Goal: Task Accomplishment & Management: Manage account settings

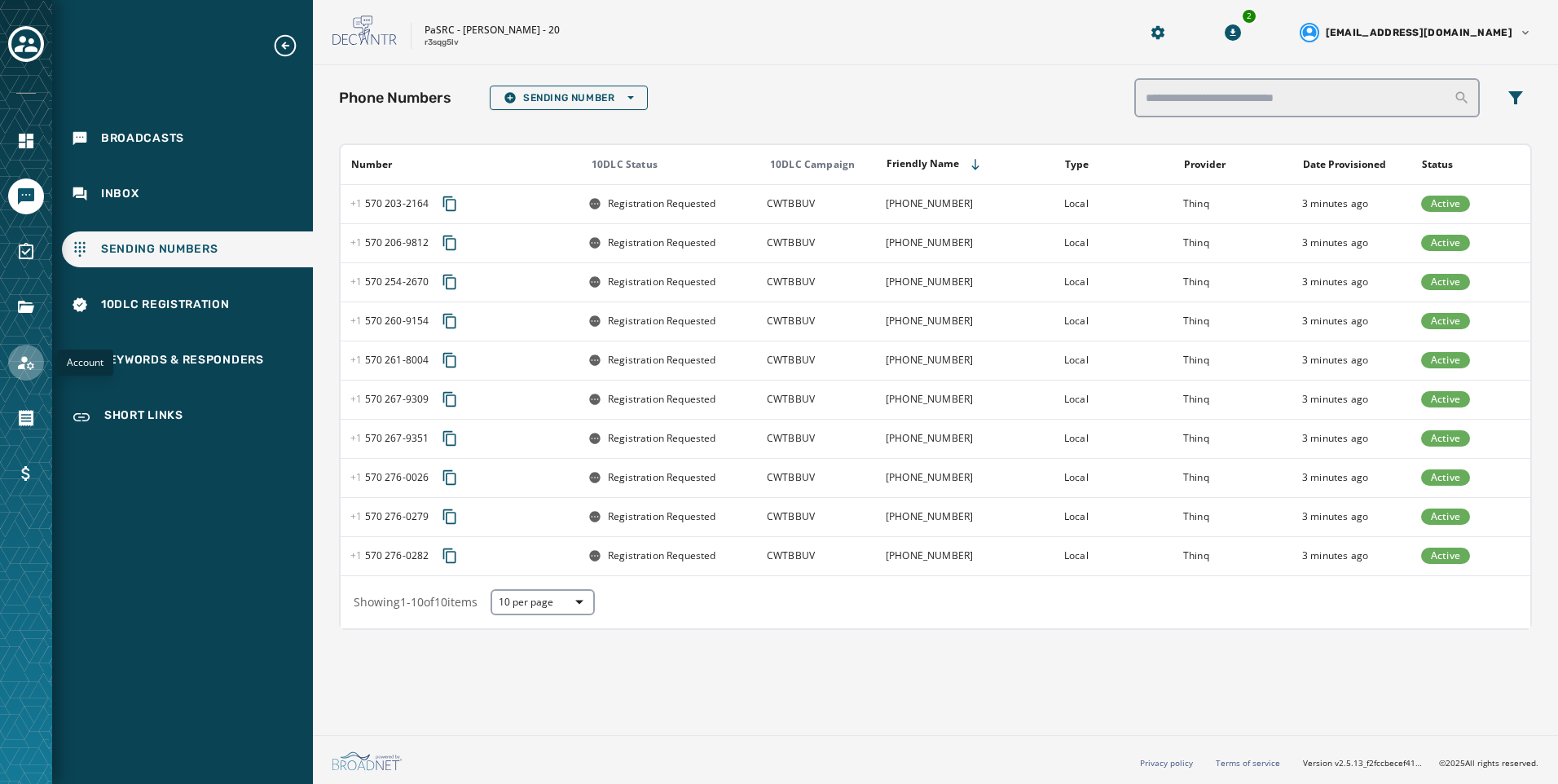
click at [31, 348] on link "Navigate to Account" at bounding box center [26, 362] width 36 height 36
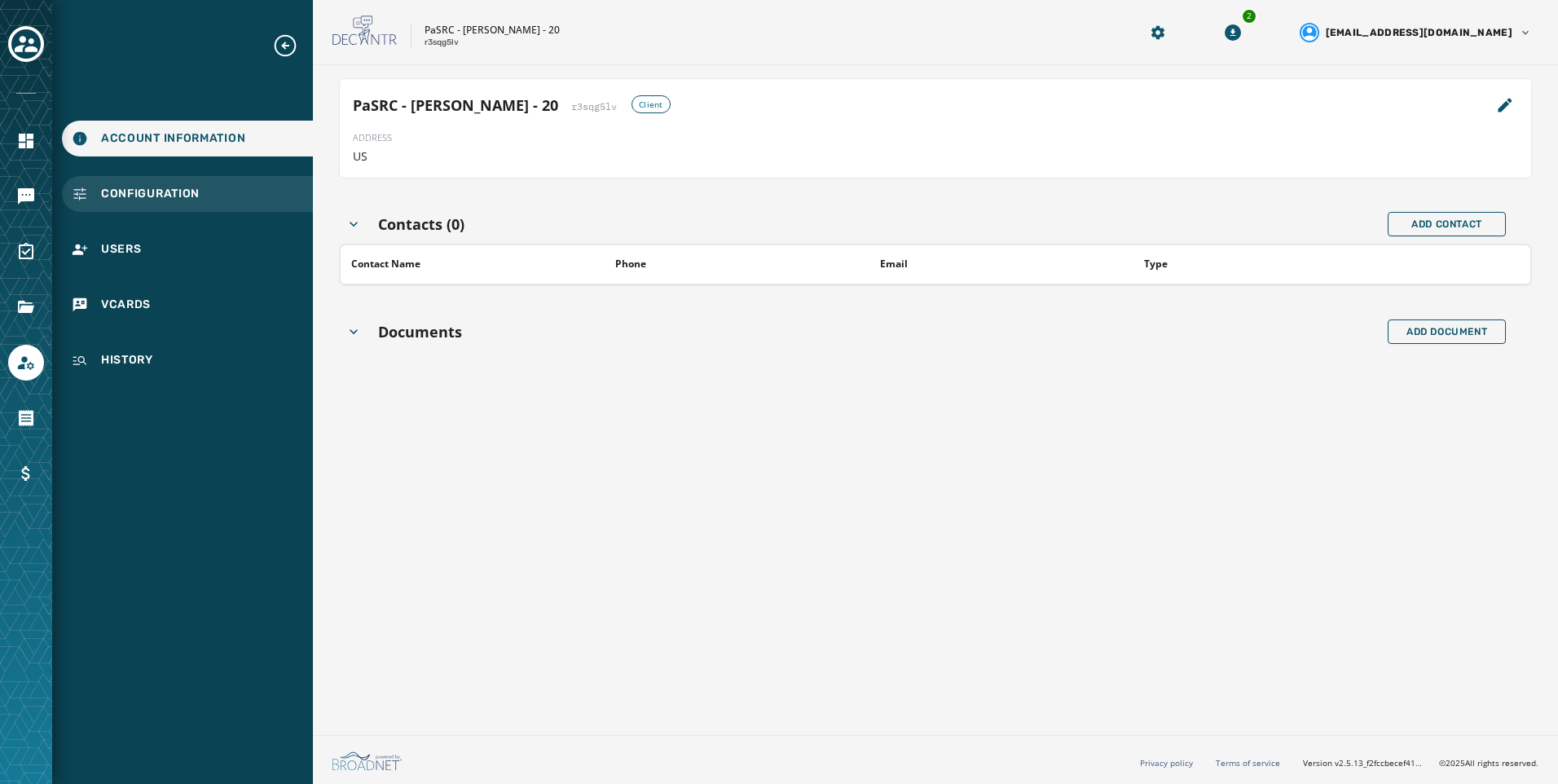
click at [263, 191] on div "Configuration" at bounding box center [187, 194] width 251 height 36
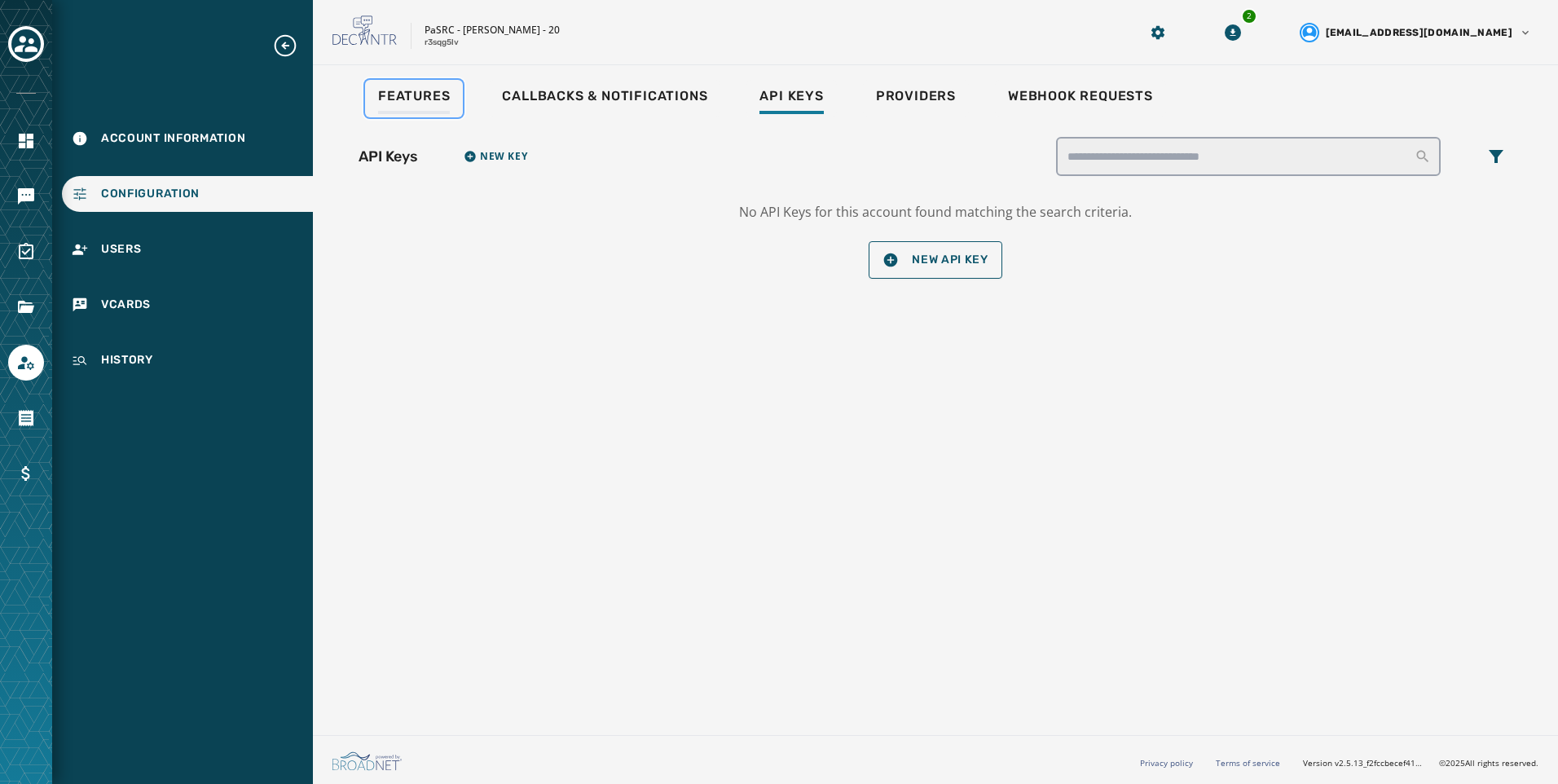
click at [413, 105] on div "Features" at bounding box center [414, 101] width 71 height 26
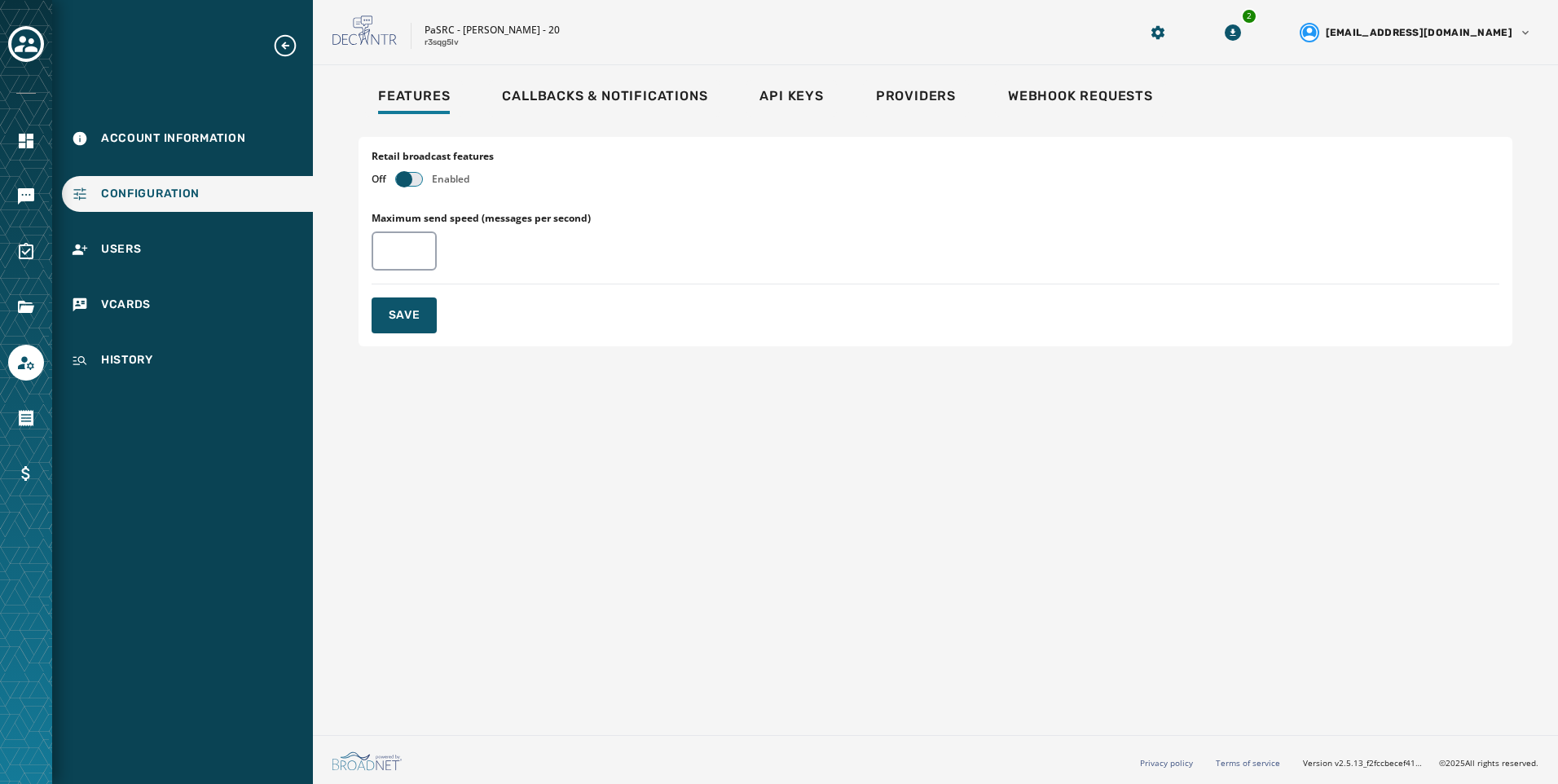
click at [407, 183] on span "button" at bounding box center [404, 179] width 16 height 16
click at [389, 292] on div "Retail broadcast features Off Enabled Processor type Shared Dedicated Maximum s…" at bounding box center [935, 241] width 1154 height 209
click at [389, 315] on span "Save" at bounding box center [405, 315] width 32 height 16
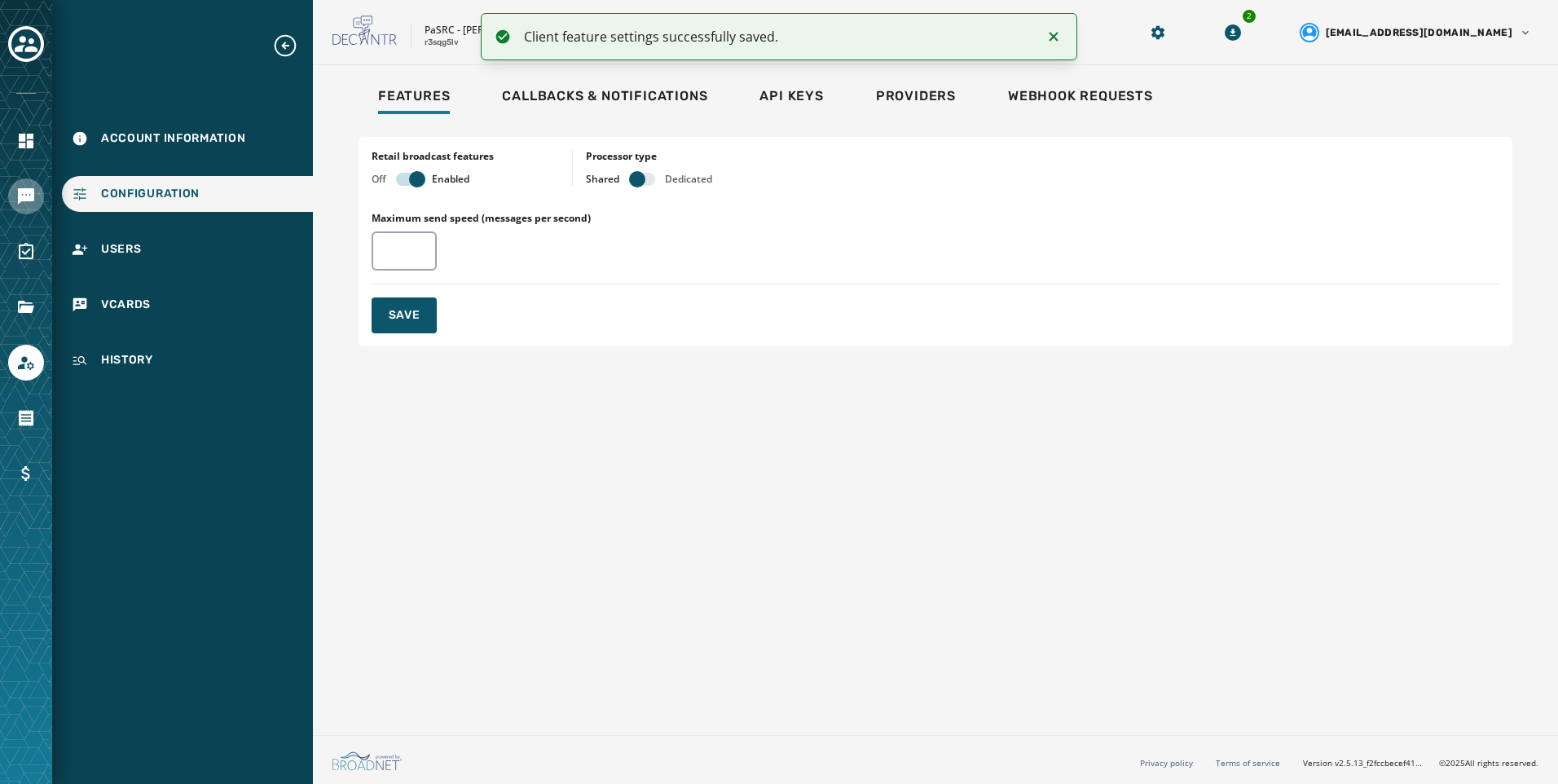
click at [24, 214] on link "Navigate to Messaging" at bounding box center [26, 196] width 36 height 36
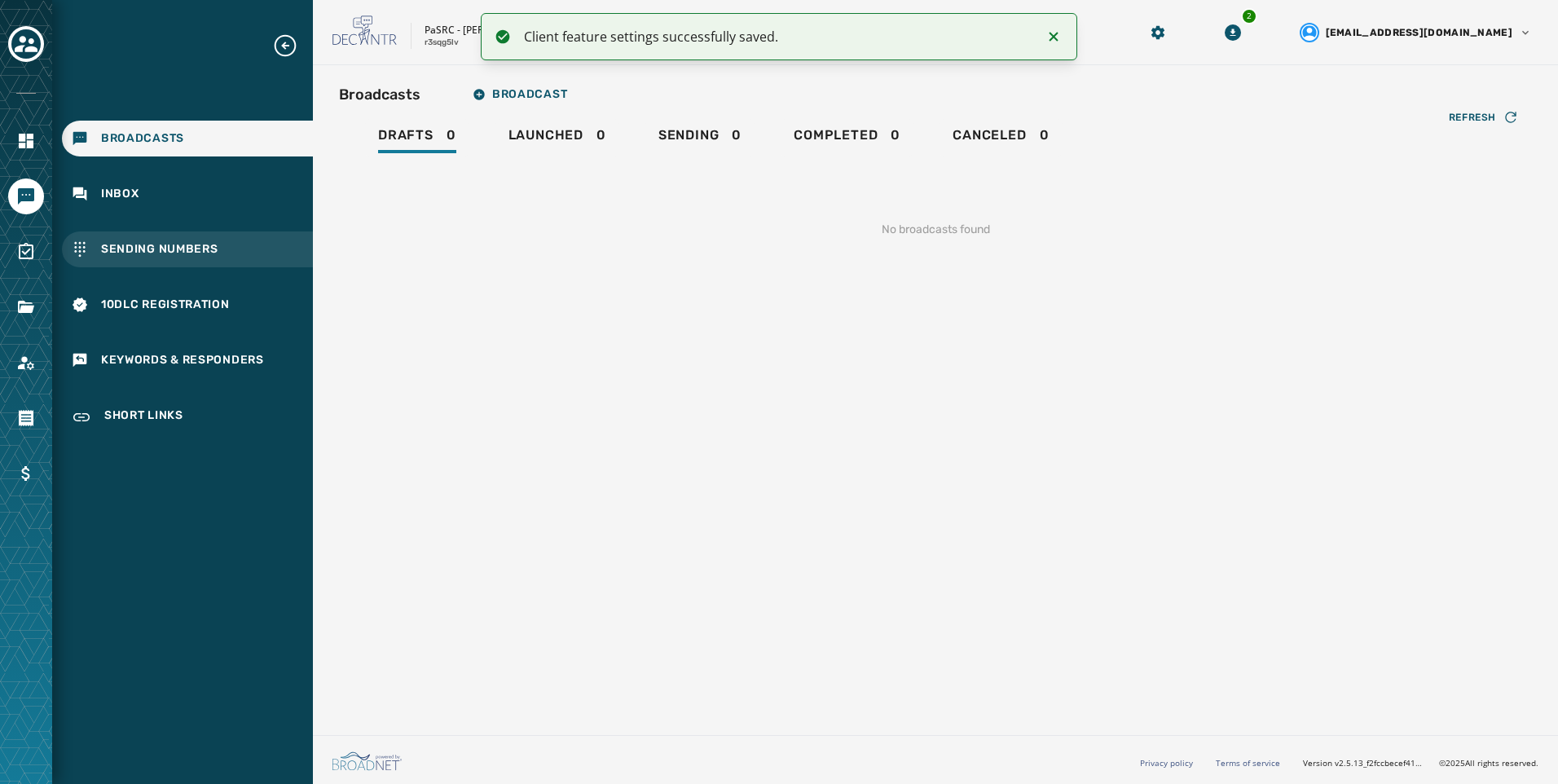
click at [217, 246] on span "Sending Numbers" at bounding box center [159, 249] width 118 height 16
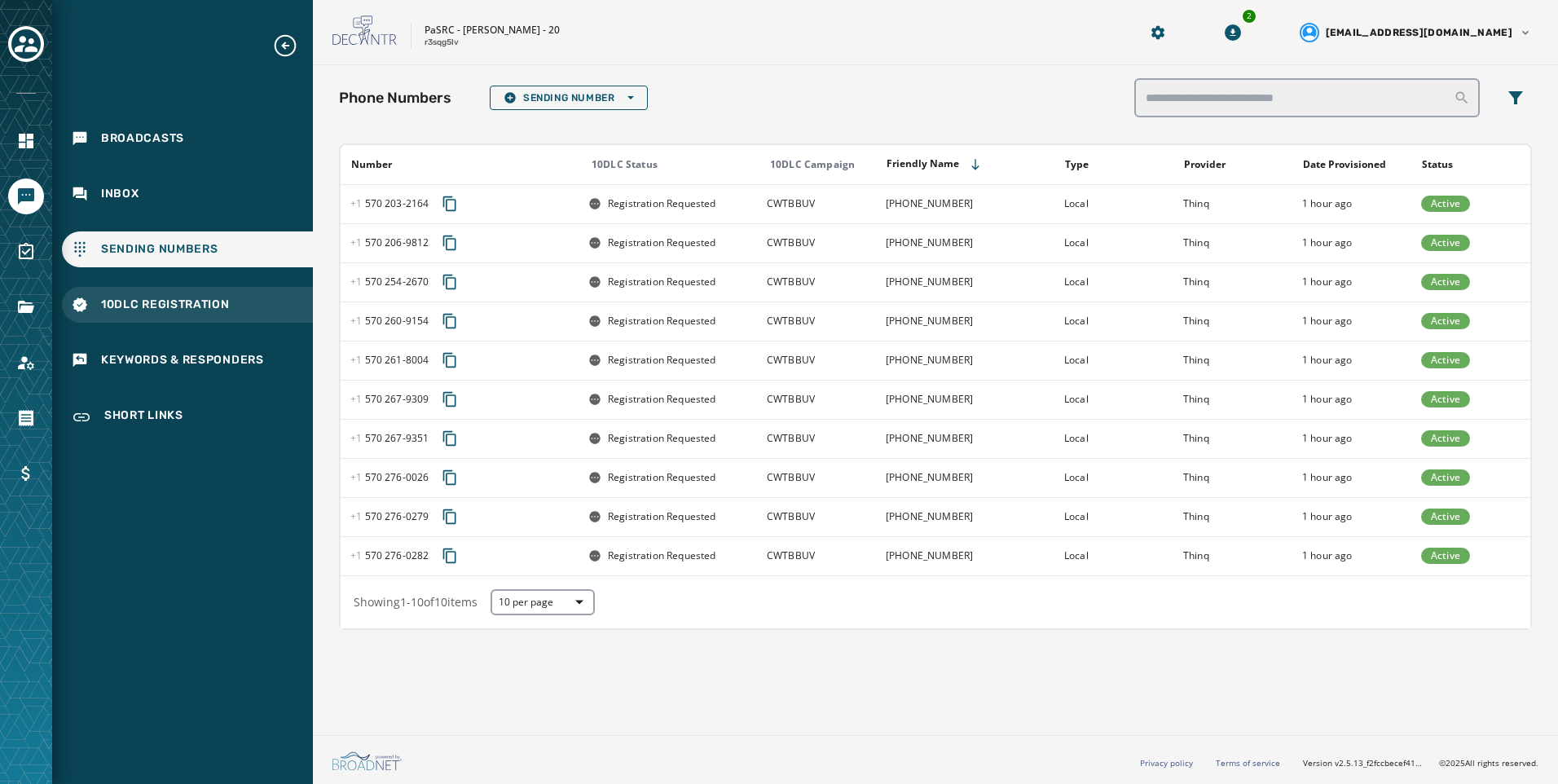
click at [199, 311] on span "10DLC Registration" at bounding box center [165, 305] width 129 height 16
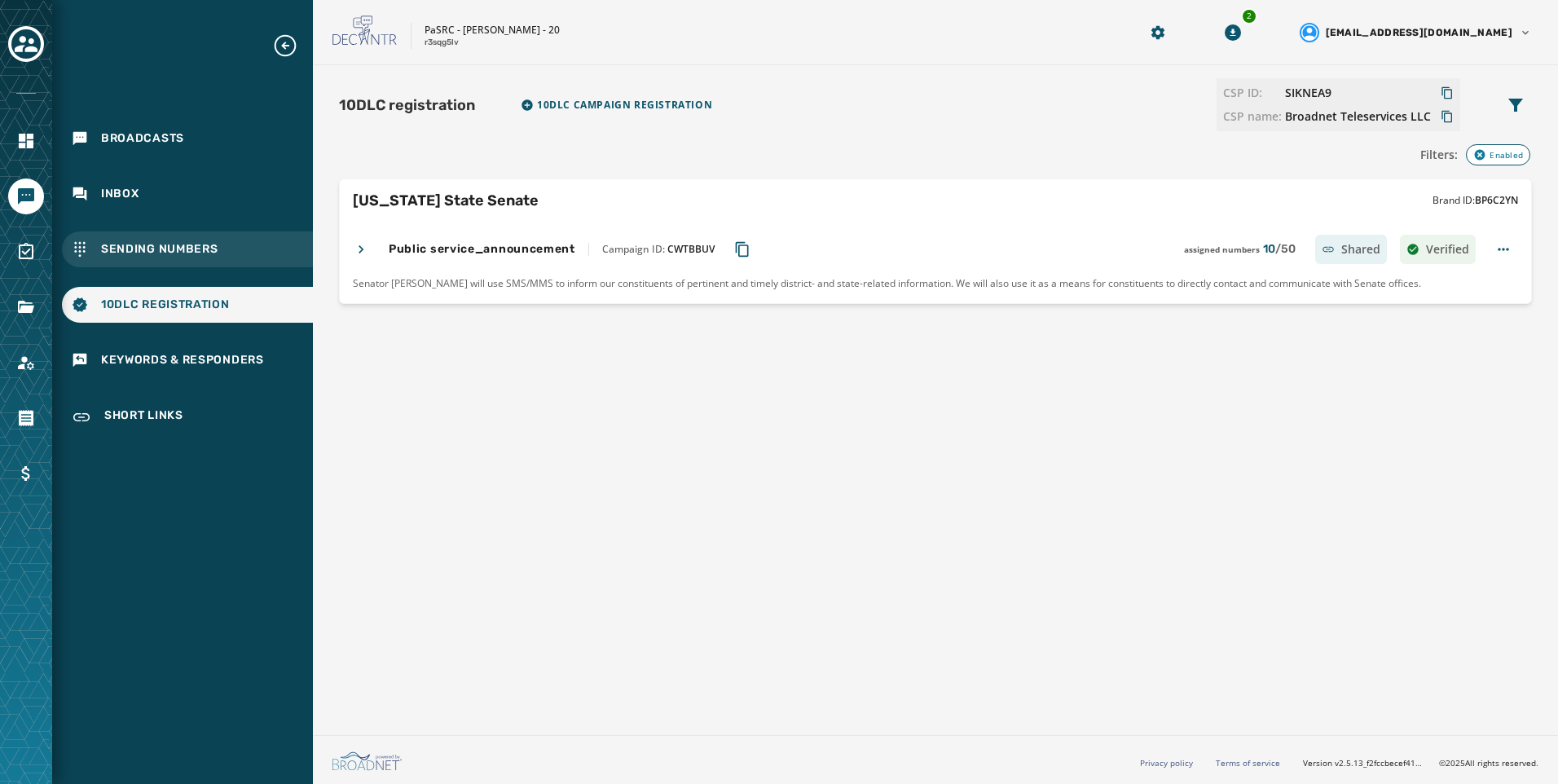
click at [200, 251] on span "Sending Numbers" at bounding box center [159, 249] width 118 height 16
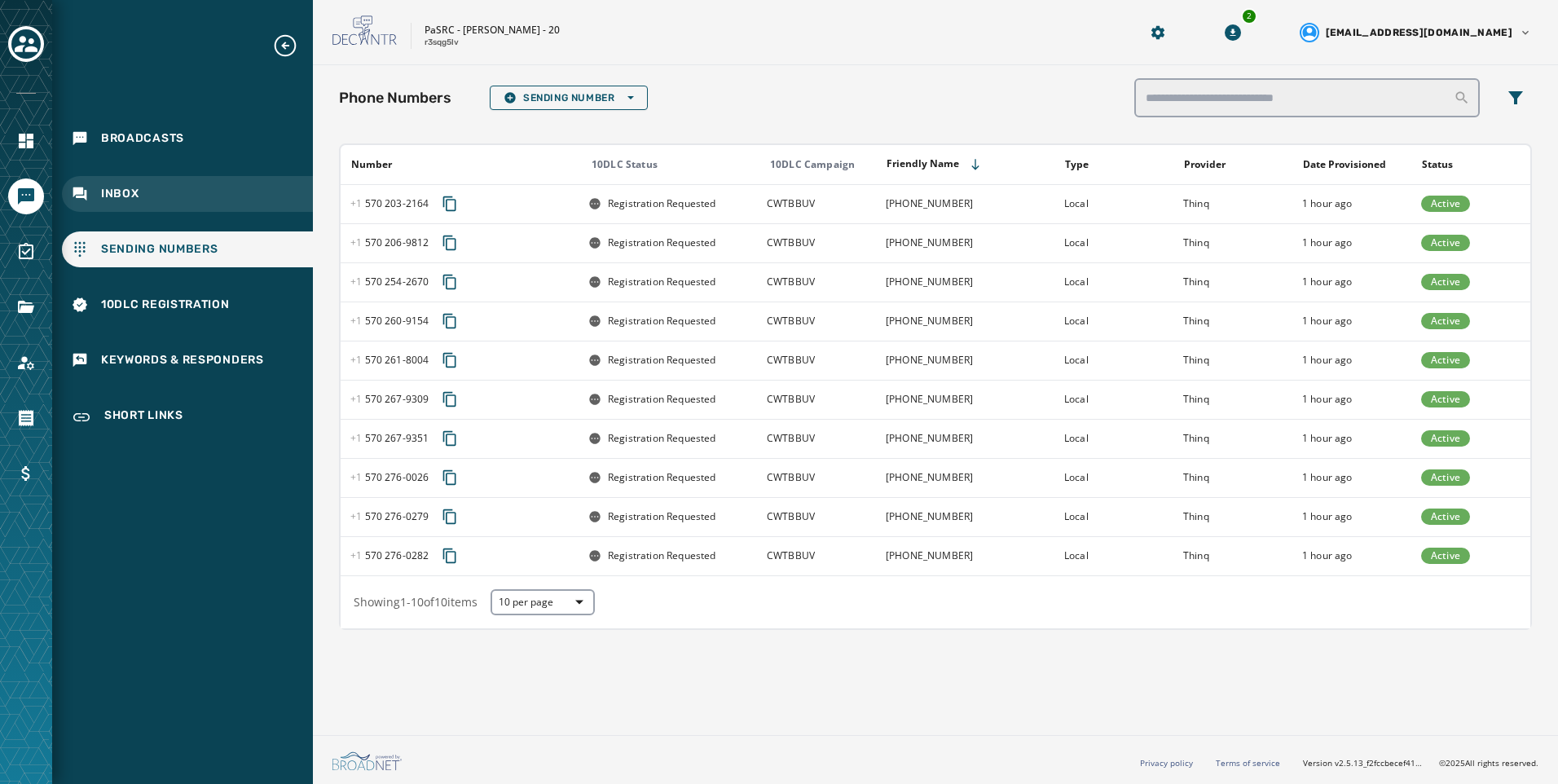
click at [168, 176] on div "Inbox" at bounding box center [187, 194] width 251 height 36
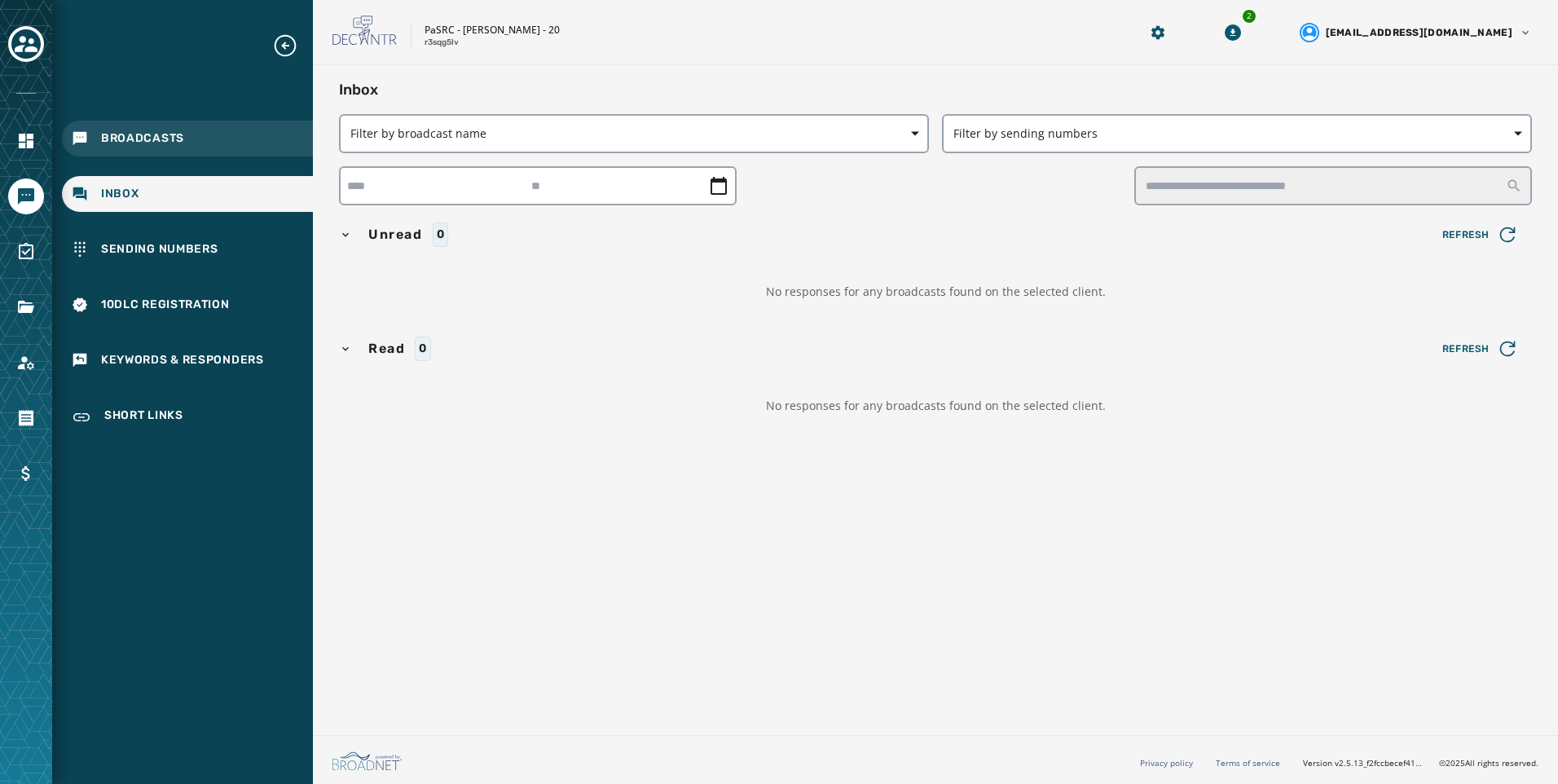
click at [187, 149] on div "Broadcasts" at bounding box center [187, 139] width 251 height 36
